Goal: Browse casually

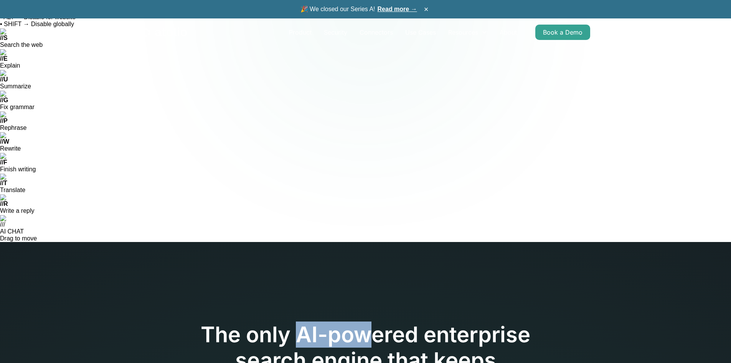
drag, startPoint x: 306, startPoint y: 97, endPoint x: 377, endPoint y: 102, distance: 72.0
click at [380, 322] on h1 "The only AI-powered enterprise search engine that keeps your data in your cloud." at bounding box center [365, 361] width 393 height 78
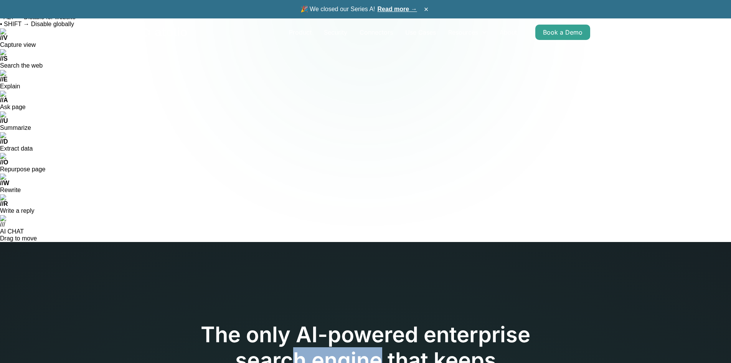
drag, startPoint x: 287, startPoint y: 126, endPoint x: 426, endPoint y: 124, distance: 139.0
click at [380, 322] on h1 "The only AI-powered enterprise search engine that keeps your data in your cloud." at bounding box center [365, 361] width 393 height 78
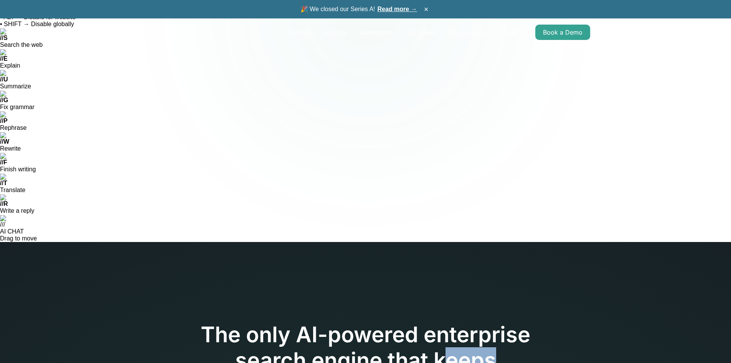
drag, startPoint x: 495, startPoint y: 125, endPoint x: 503, endPoint y: 126, distance: 8.9
click at [503, 322] on h1 "The only AI-powered enterprise search engine that keeps your data in your cloud." at bounding box center [365, 361] width 393 height 78
drag, startPoint x: 477, startPoint y: 146, endPoint x: 251, endPoint y: 148, distance: 225.4
click at [251, 322] on h1 "The only AI-powered enterprise search engine that keeps your data in your cloud." at bounding box center [365, 361] width 393 height 78
drag, startPoint x: 493, startPoint y: 162, endPoint x: 489, endPoint y: 165, distance: 5.0
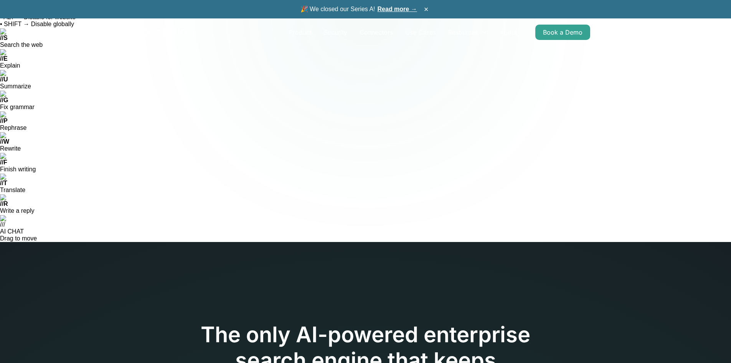
drag, startPoint x: 327, startPoint y: 174, endPoint x: 387, endPoint y: 174, distance: 60.3
drag, startPoint x: 423, startPoint y: 176, endPoint x: 448, endPoint y: 176, distance: 25.0
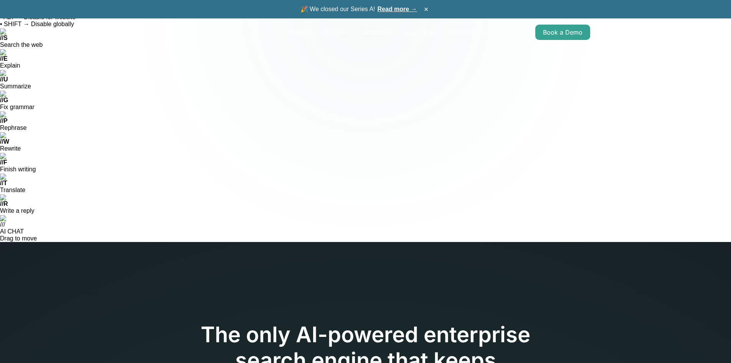
drag, startPoint x: 479, startPoint y: 183, endPoint x: 281, endPoint y: 185, distance: 197.4
drag, startPoint x: 467, startPoint y: 201, endPoint x: 476, endPoint y: 199, distance: 9.6
drag, startPoint x: 404, startPoint y: 187, endPoint x: 467, endPoint y: 191, distance: 63.1
